Goal: Task Accomplishment & Management: Manage account settings

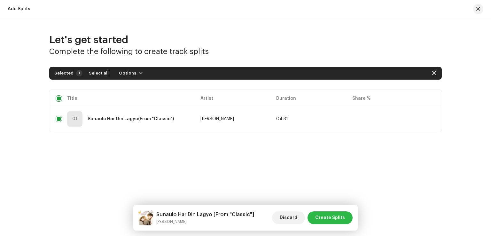
click at [329, 216] on span "Create Splits" at bounding box center [330, 217] width 30 height 13
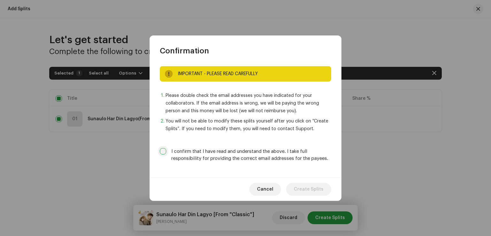
click at [165, 153] on input "I confirm that I have read and understand the above. I take full responsibility…" at bounding box center [163, 151] width 6 height 6
checkbox input "true"
click at [308, 188] on span "Create Splits" at bounding box center [309, 189] width 30 height 13
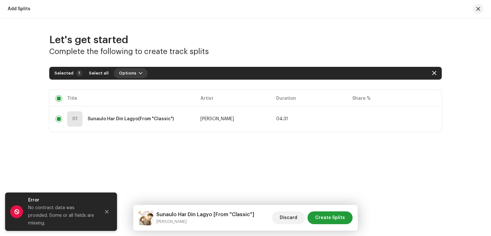
click at [129, 73] on span "Options" at bounding box center [127, 73] width 17 height 13
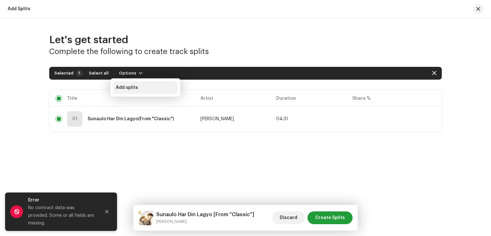
click at [128, 84] on div "Add splits" at bounding box center [145, 87] width 65 height 13
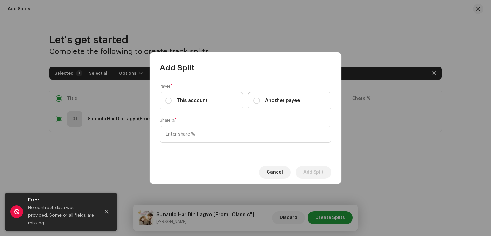
click at [260, 99] on div "Another payee" at bounding box center [277, 100] width 46 height 7
click at [260, 99] on input "Another payee" at bounding box center [257, 101] width 6 height 6
radio input "true"
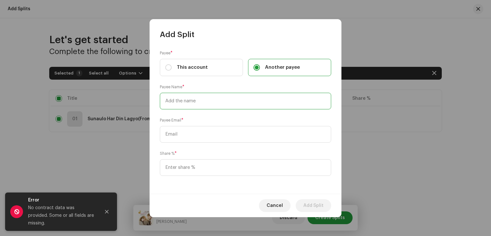
click at [189, 106] on input "text" at bounding box center [245, 101] width 171 height 17
type input "[PERSON_NAME] Entertainment"
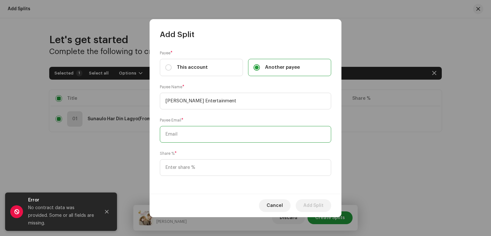
click at [174, 141] on input "text" at bounding box center [245, 134] width 171 height 17
click at [179, 133] on input "text" at bounding box center [245, 134] width 171 height 17
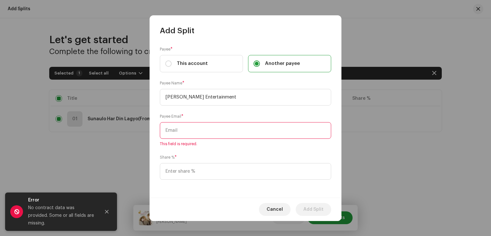
click at [181, 129] on input "text" at bounding box center [245, 130] width 171 height 17
paste input "[EMAIL_ADDRESS][DOMAIN_NAME]"
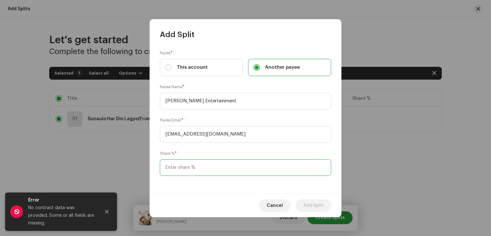
type input "[EMAIL_ADDRESS][DOMAIN_NAME]"
click at [186, 171] on input at bounding box center [245, 167] width 171 height 17
type input "90.00"
click at [315, 203] on span "Add Split" at bounding box center [313, 205] width 20 height 13
checkbox input "false"
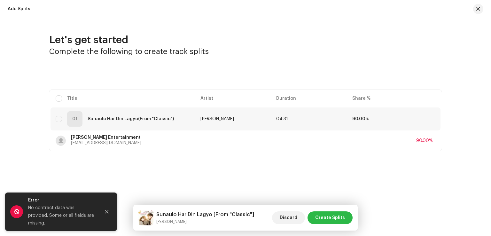
click at [331, 216] on span "Create Splits" at bounding box center [330, 217] width 30 height 13
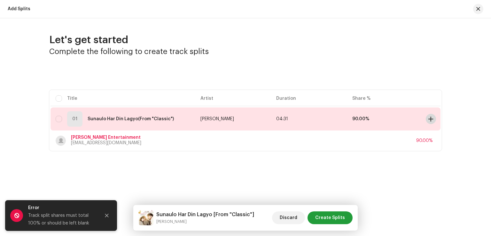
click at [428, 118] on span at bounding box center [430, 118] width 5 height 5
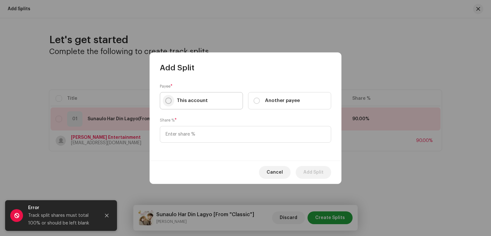
click at [170, 100] on input "This account" at bounding box center [168, 101] width 6 height 6
radio input "true"
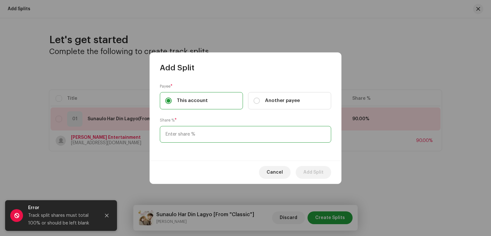
click at [171, 130] on input at bounding box center [245, 134] width 171 height 17
type input "10.00"
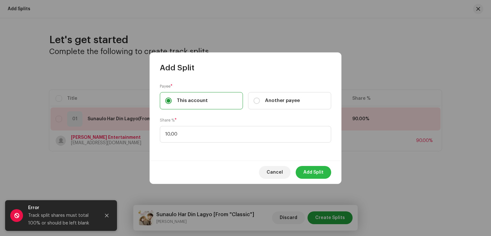
click at [312, 174] on span "Add Split" at bounding box center [313, 172] width 20 height 13
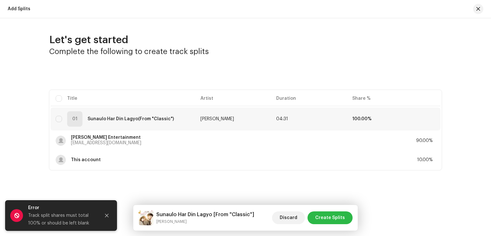
click at [329, 215] on span "Create Splits" at bounding box center [330, 217] width 30 height 13
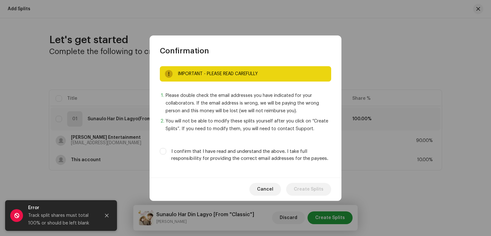
click at [172, 153] on label "I confirm that I have read and understand the above. I take full responsibility…" at bounding box center [251, 155] width 160 height 14
click at [166, 153] on input "I confirm that I have read and understand the above. I take full responsibility…" at bounding box center [163, 151] width 6 height 6
checkbox input "true"
click at [314, 195] on span "Create Splits" at bounding box center [309, 189] width 30 height 13
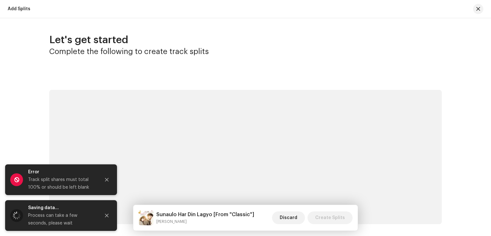
scroll to position [35, 0]
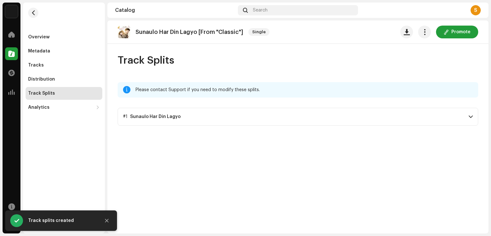
click at [472, 115] on span at bounding box center [471, 116] width 4 height 5
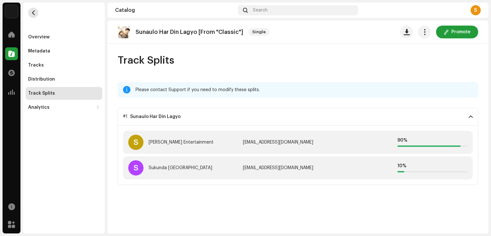
click at [33, 13] on span "button" at bounding box center [33, 12] width 5 height 5
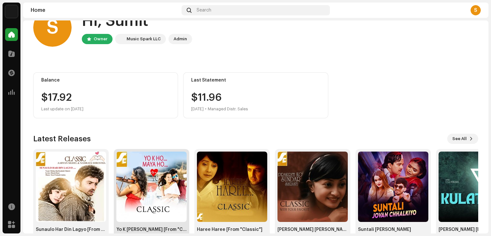
scroll to position [32, 0]
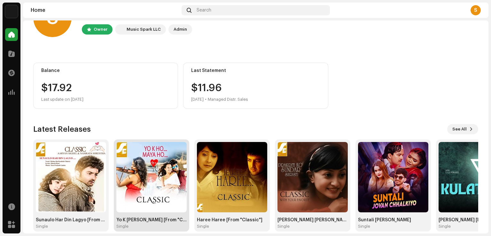
click at [158, 169] on img at bounding box center [151, 177] width 70 height 70
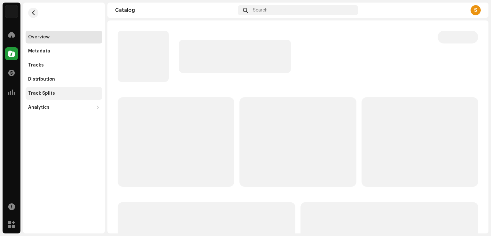
click at [56, 92] on div "Track Splits" at bounding box center [64, 93] width 72 height 5
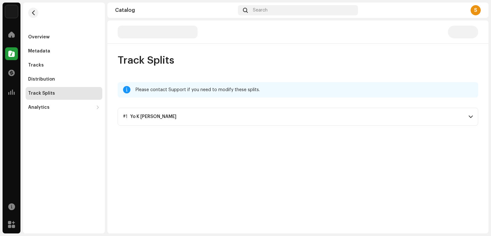
click at [202, 116] on p-accordion-header "#[DEMOGRAPHIC_DATA] K [PERSON_NAME]" at bounding box center [298, 117] width 361 height 18
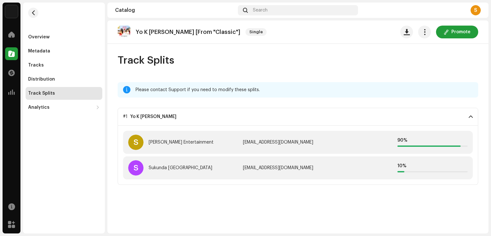
click at [258, 144] on div "[EMAIL_ADDRESS][DOMAIN_NAME]" at bounding box center [298, 142] width 110 height 5
